Goal: Answer question/provide support

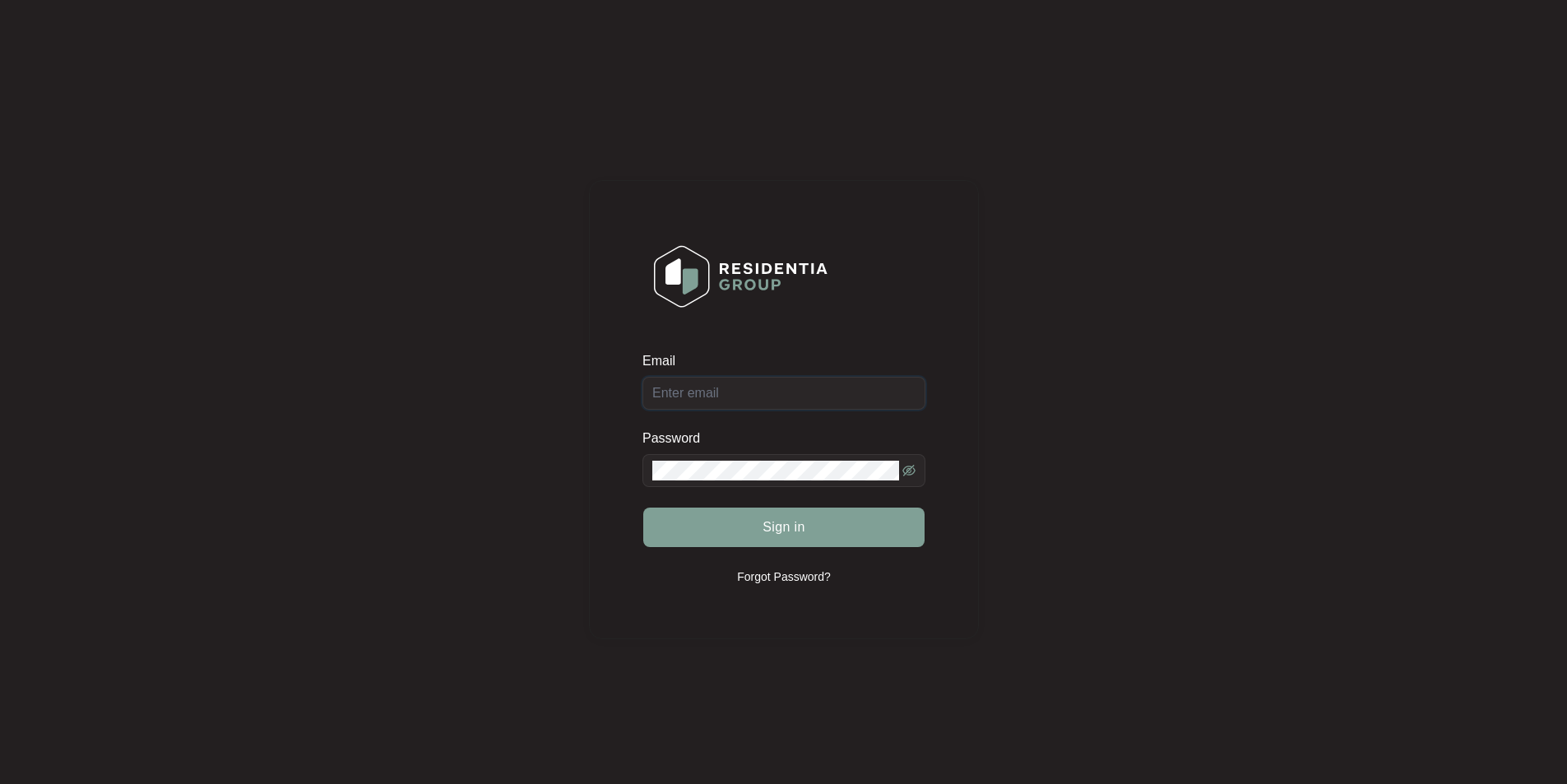
click at [746, 393] on input "Email" at bounding box center [784, 392] width 283 height 33
type input "[EMAIL_ADDRESS][DOMAIN_NAME]"
click at [912, 471] on icon "eye-invisible" at bounding box center [909, 470] width 13 height 13
click at [671, 522] on button "Sign in" at bounding box center [784, 527] width 281 height 39
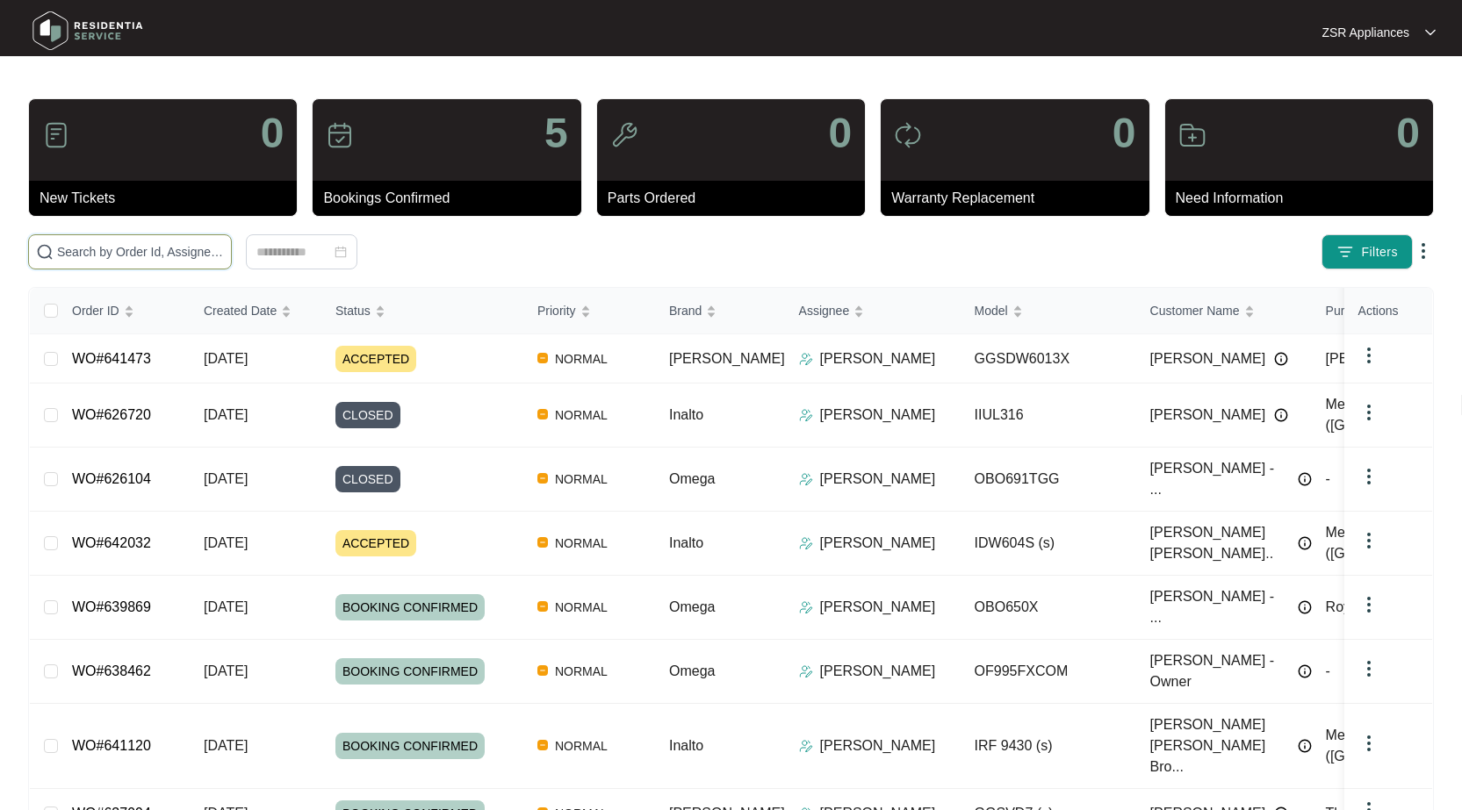
click at [147, 261] on input "text" at bounding box center [140, 251] width 167 height 19
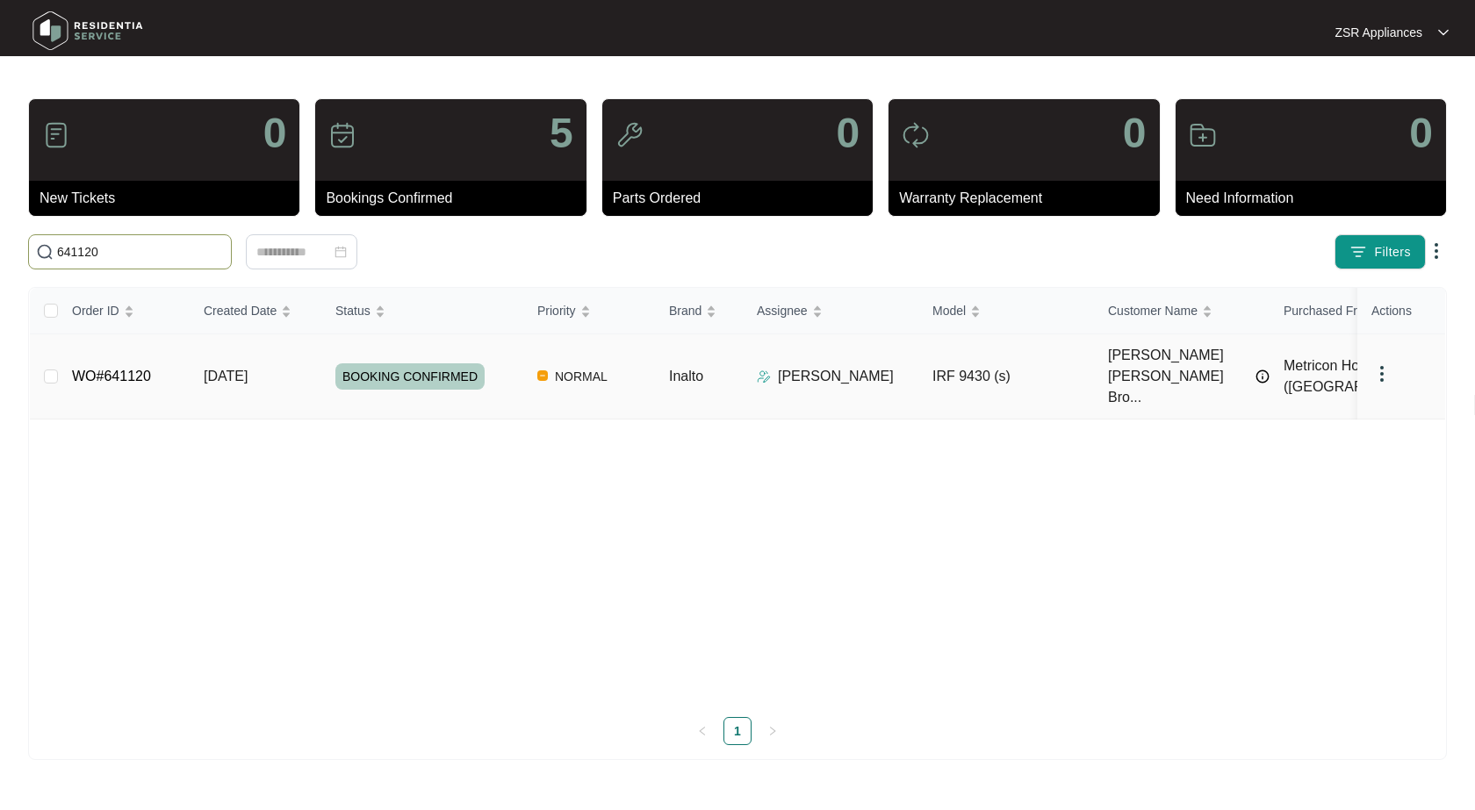
type input "641120"
click at [125, 369] on link "WO#641120" at bounding box center [111, 376] width 79 height 15
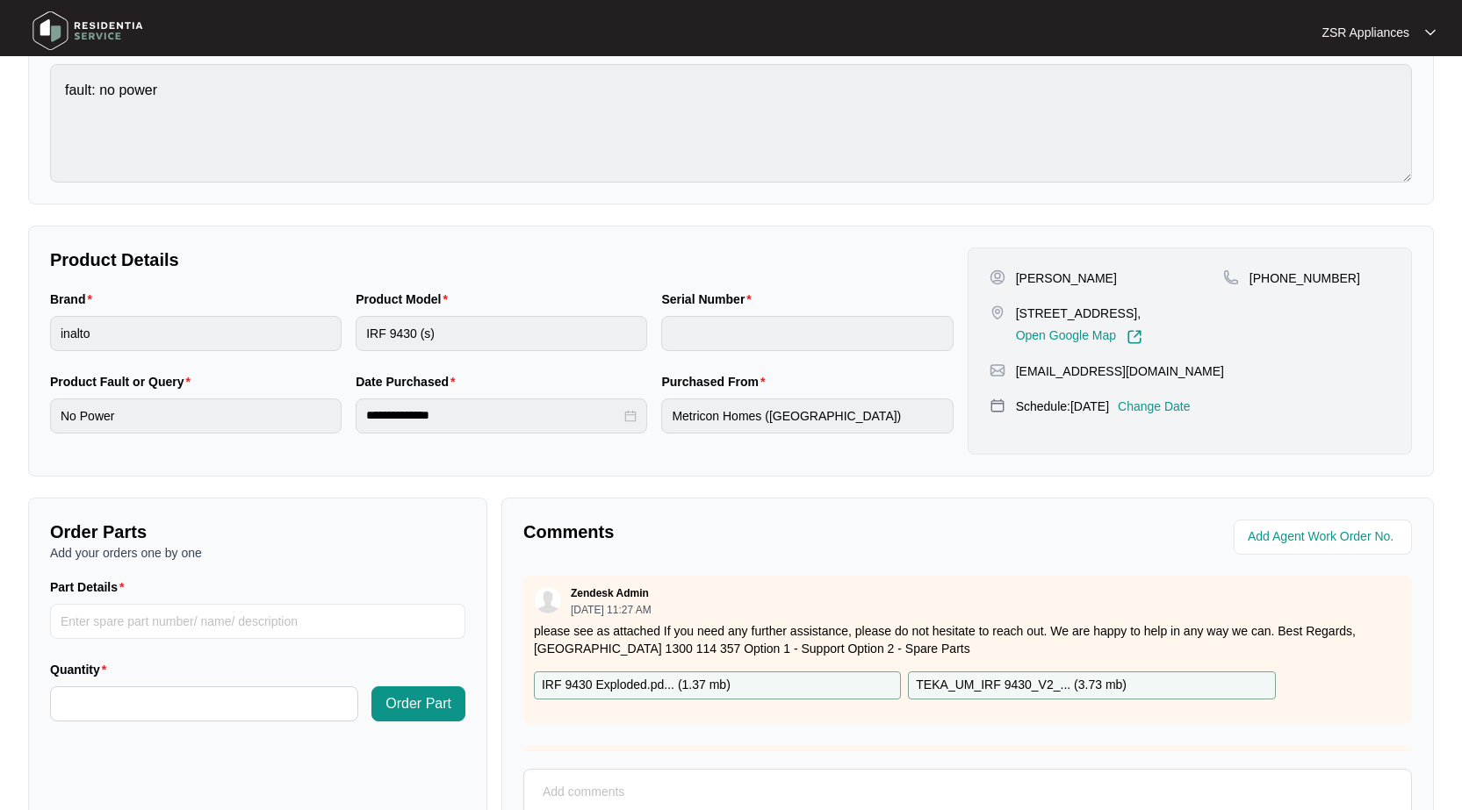
scroll to position [355, 0]
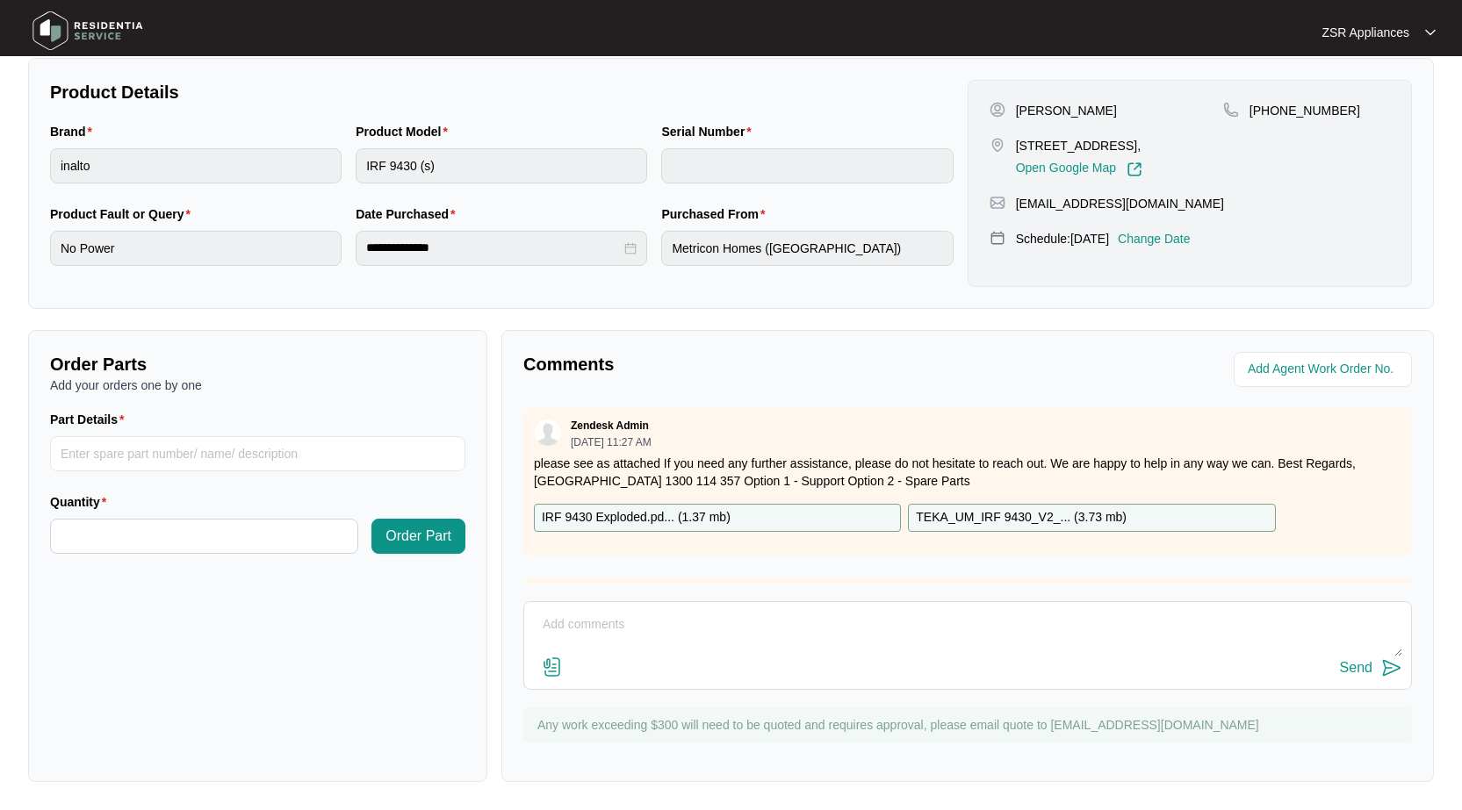
click at [820, 636] on textarea at bounding box center [967, 634] width 869 height 46
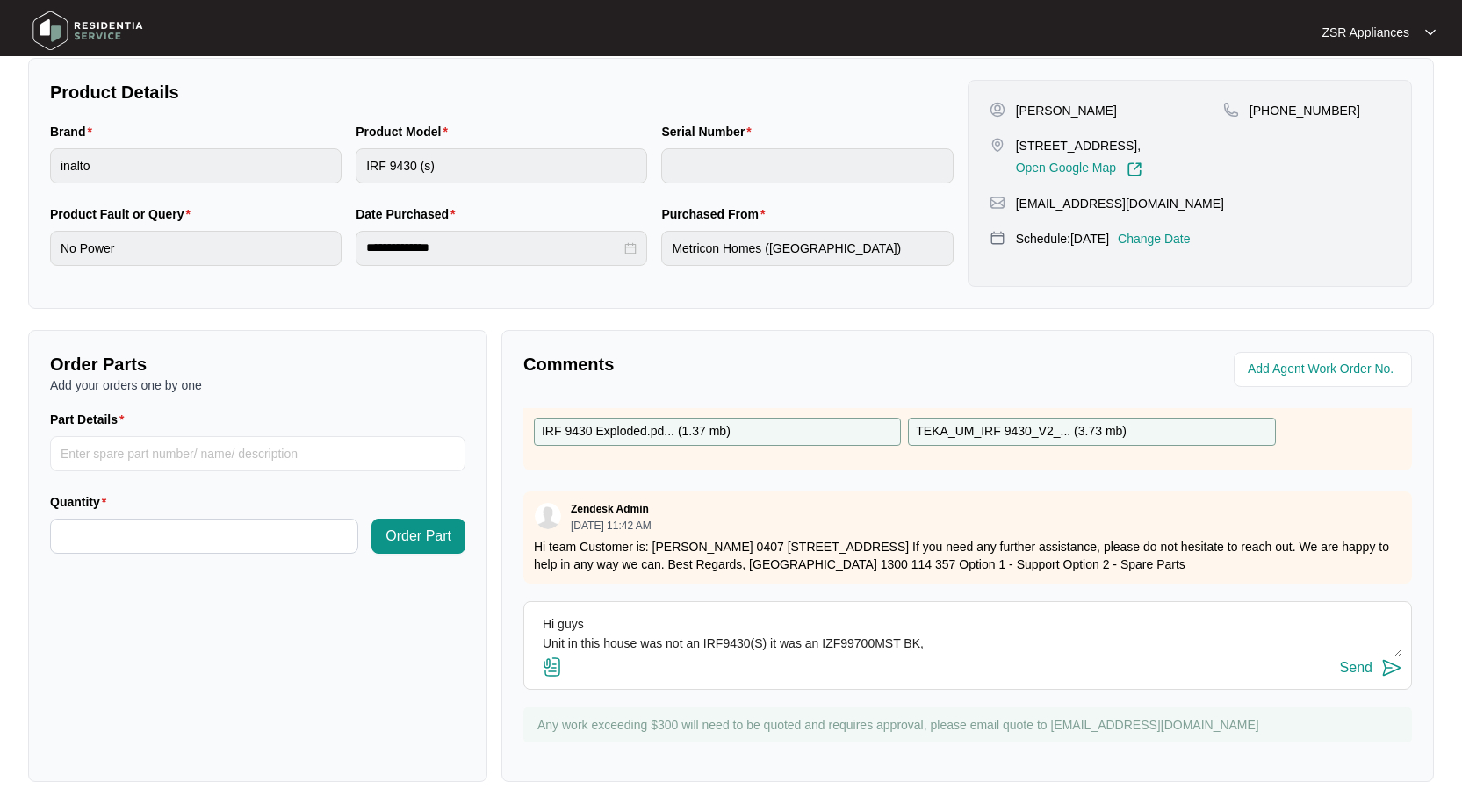
scroll to position [13, 0]
type textarea "Hi guys Unit in this house was not an IRF9430(S) it was an IZF99700MST BK, Can …"
click at [1352, 676] on button "Send" at bounding box center [1371, 669] width 62 height 24
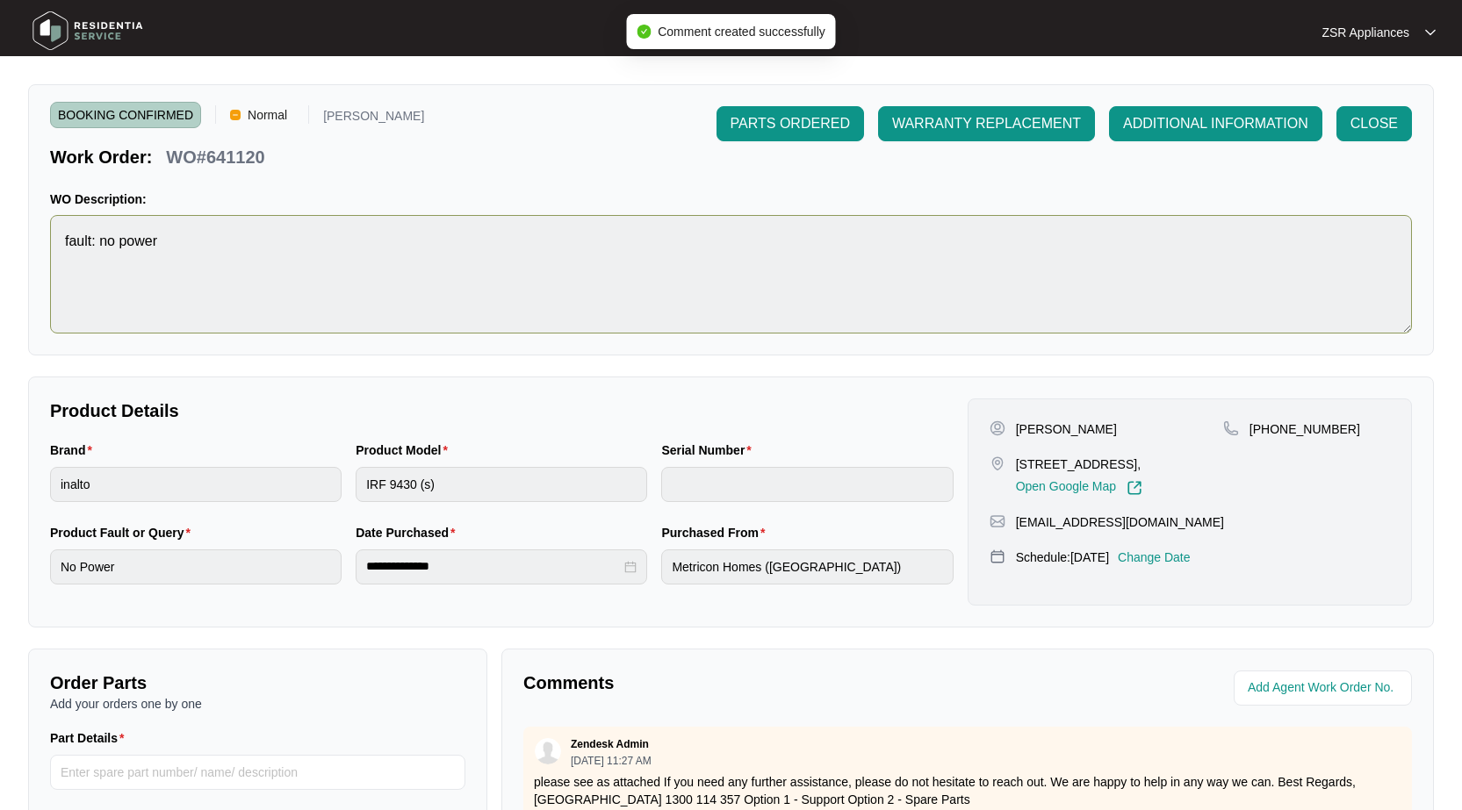
scroll to position [0, 0]
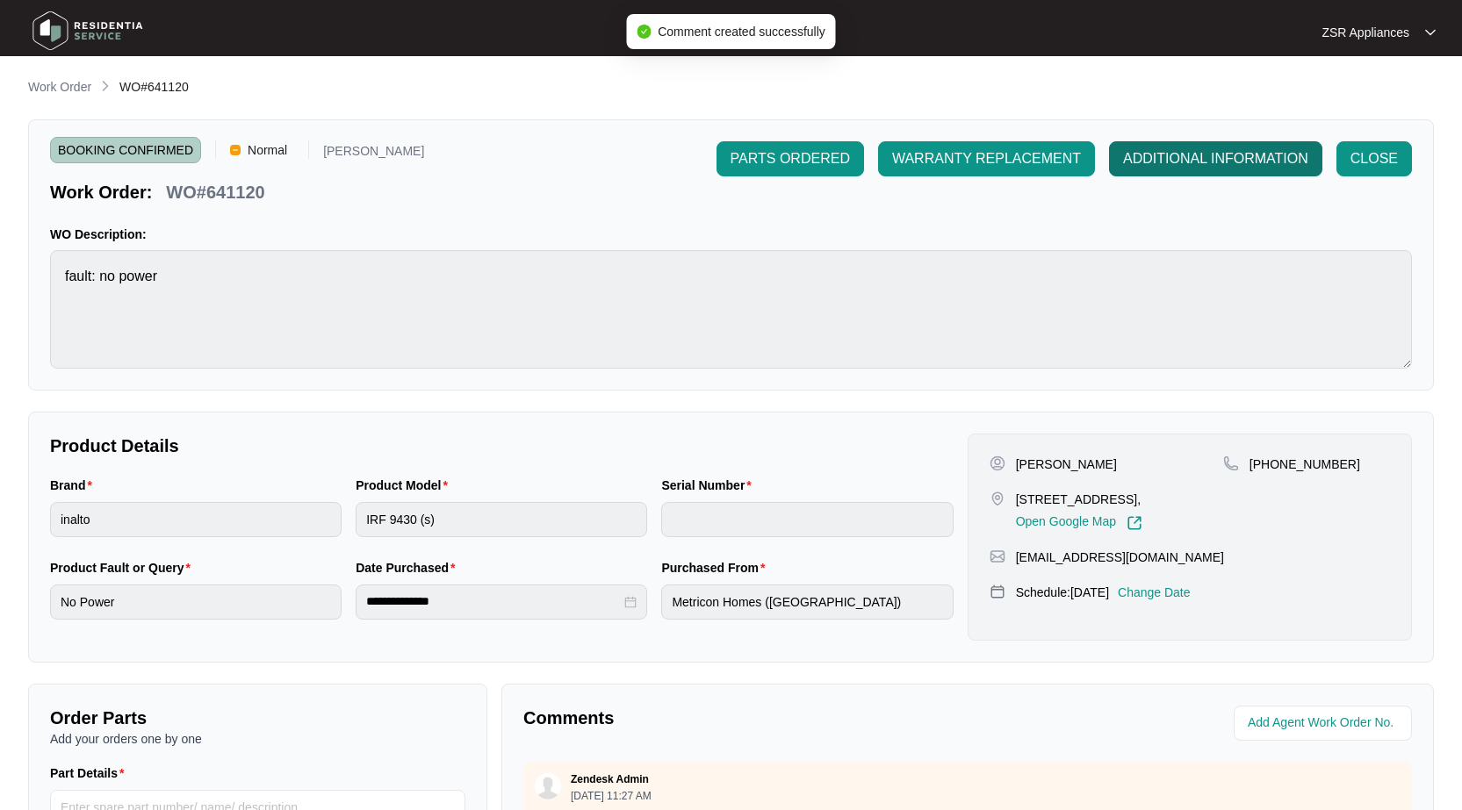
click at [1180, 158] on span "ADDITIONAL INFORMATION" at bounding box center [1215, 158] width 185 height 21
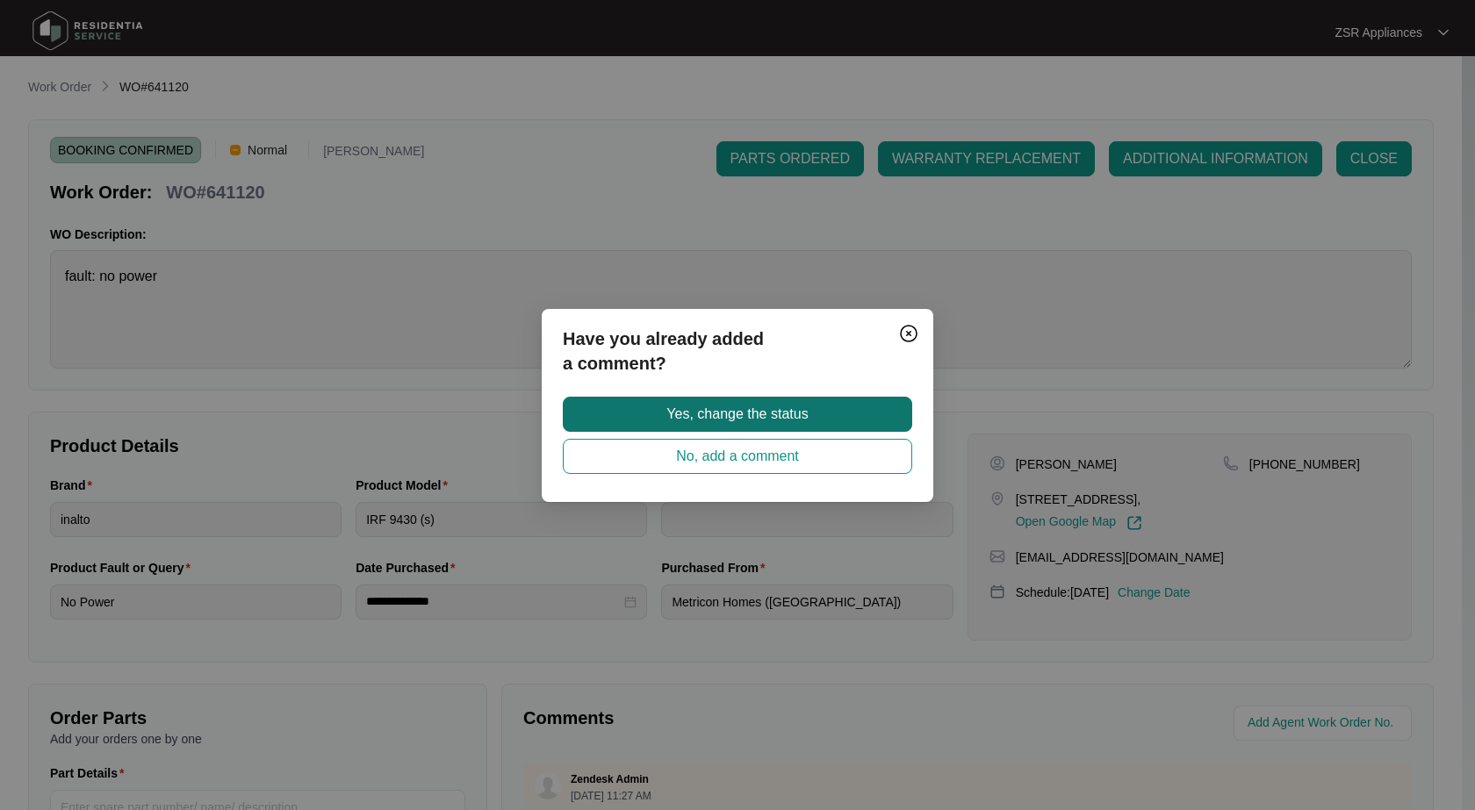
click at [737, 416] on span "Yes, change the status" at bounding box center [736, 414] width 141 height 21
